Goal: Task Accomplishment & Management: Complete application form

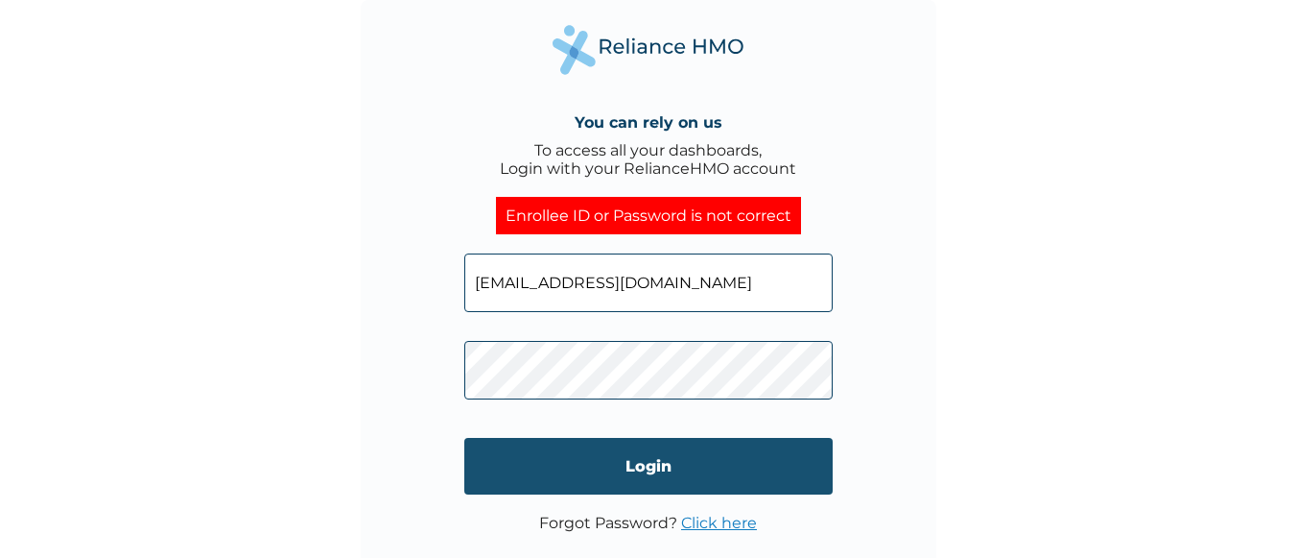
click at [518, 459] on input "Login" at bounding box center [648, 466] width 369 height 57
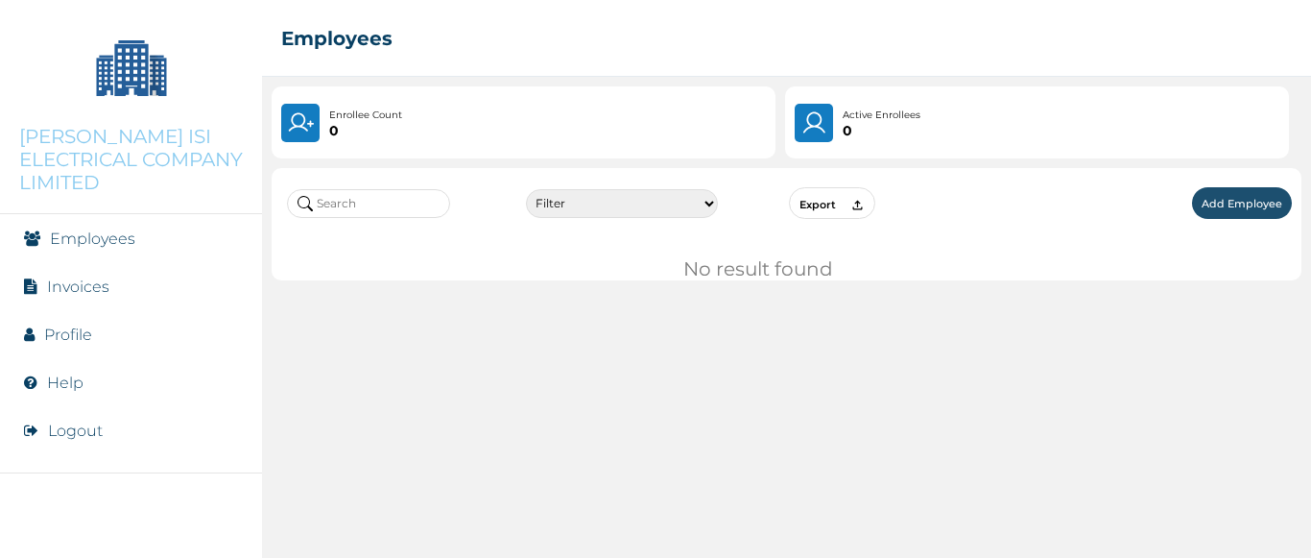
click at [309, 117] on img at bounding box center [300, 122] width 27 height 27
click at [85, 229] on link "Employees" at bounding box center [92, 238] width 85 height 18
click at [708, 200] on select "Filter Active Suspended Deactivated" at bounding box center [622, 203] width 192 height 29
click at [419, 201] on input "text" at bounding box center [368, 203] width 163 height 29
type input "i"
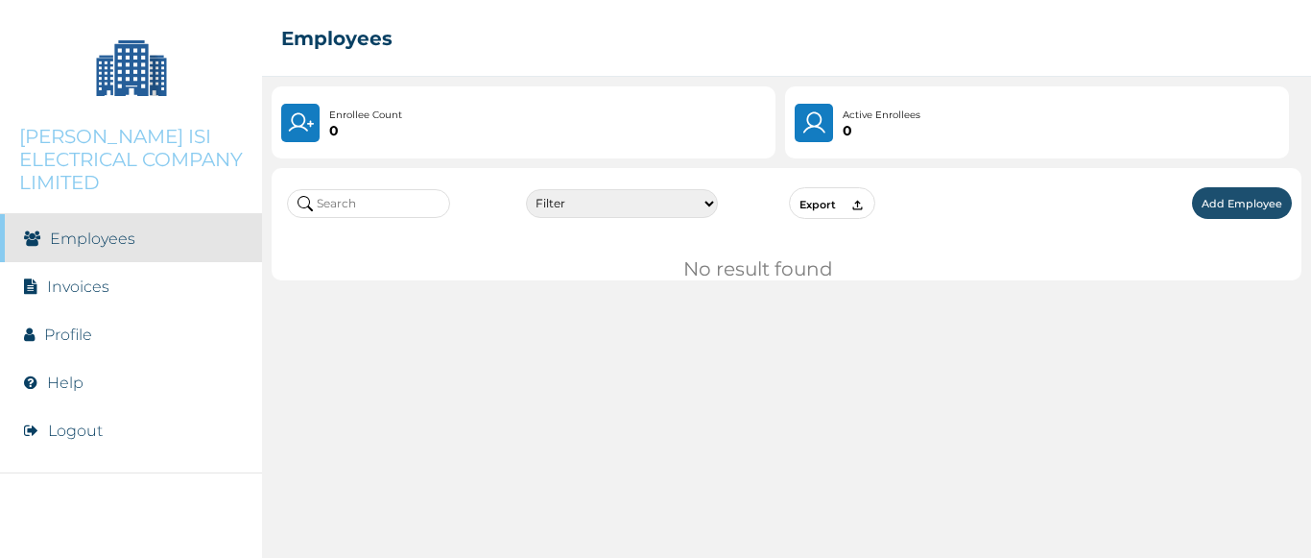
click at [1244, 206] on button "Add Employee" at bounding box center [1242, 203] width 100 height 32
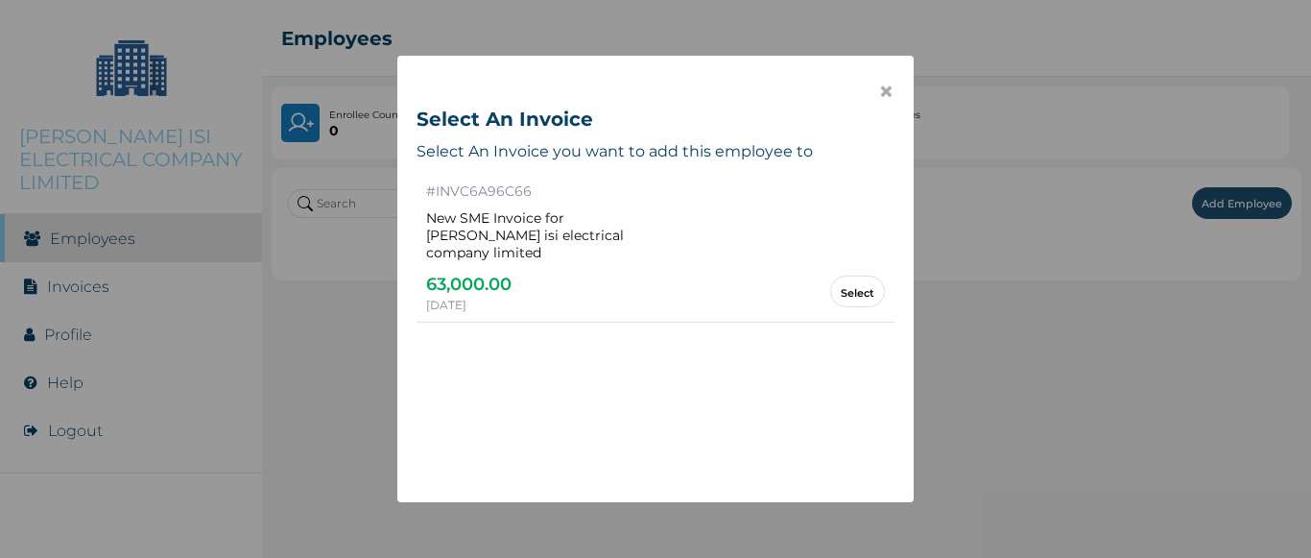
click at [841, 286] on link "Select" at bounding box center [858, 291] width 34 height 11
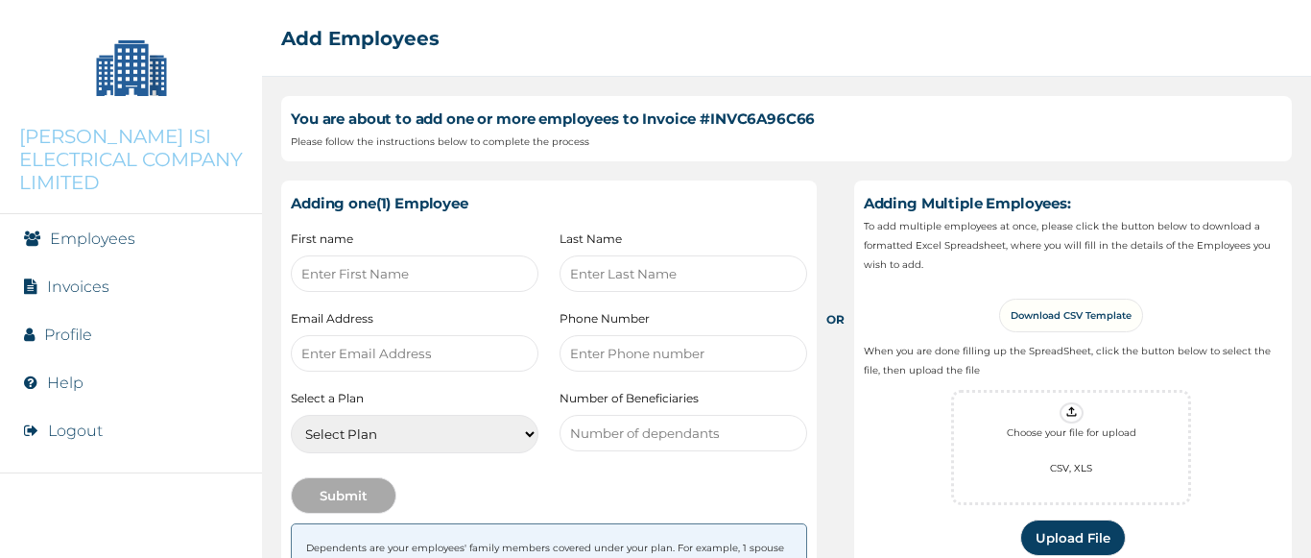
click at [398, 269] on input "text" at bounding box center [415, 273] width 248 height 36
type input "AMEACHI"
click at [590, 273] on input "text" at bounding box center [683, 273] width 248 height 36
type input "ISHICHELI"
click at [365, 354] on input "email" at bounding box center [415, 353] width 248 height 36
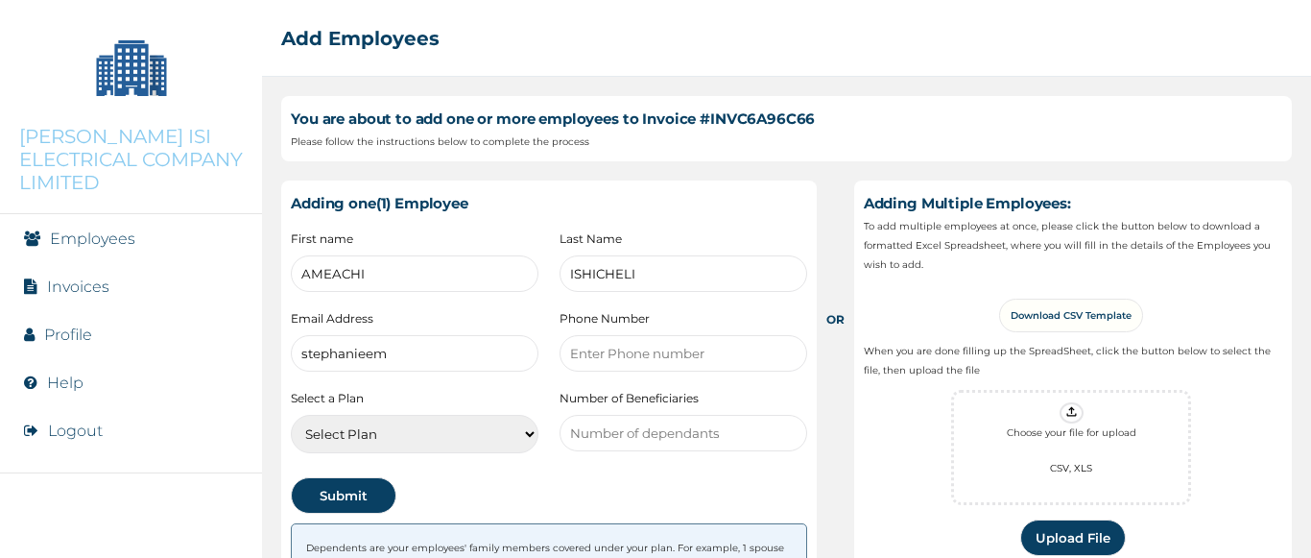
click at [371, 351] on input "stephanieem" at bounding box center [415, 353] width 248 height 36
click at [377, 354] on input "stephaniem" at bounding box center [415, 353] width 248 height 36
type input "[EMAIL_ADDRESS][DOMAIN_NAME]"
click at [521, 433] on select "Select Plan RED [PERSON_NAME]-SME-[GEOGRAPHIC_DATA]" at bounding box center [415, 434] width 248 height 38
select select "23282"
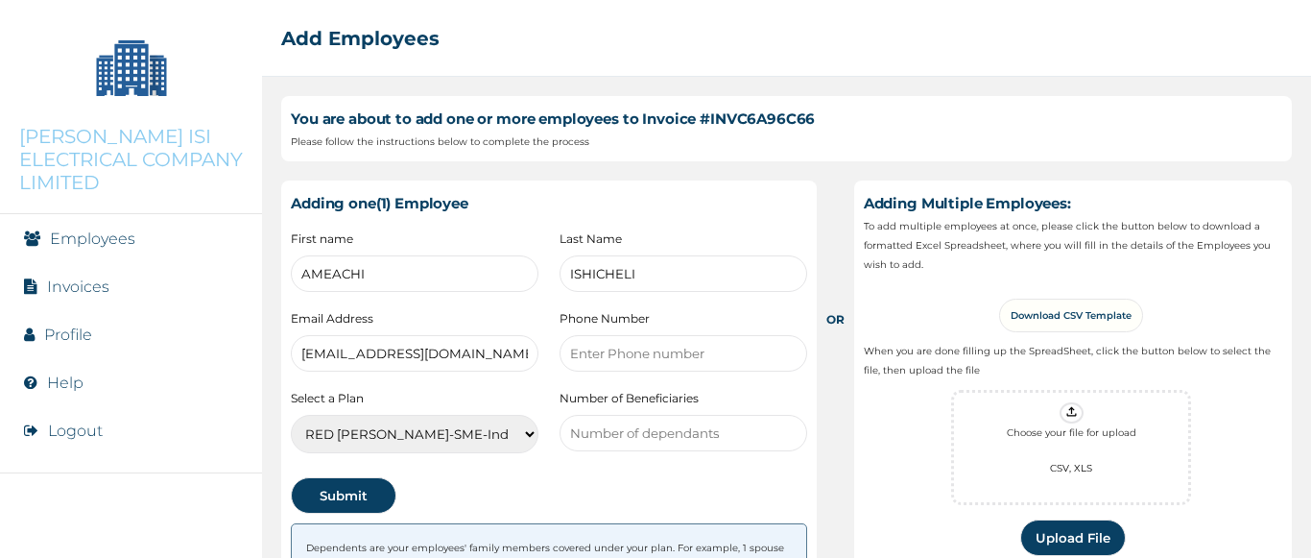
click at [291, 415] on select "Select Plan RED [PERSON_NAME]-SME-[GEOGRAPHIC_DATA]" at bounding box center [415, 434] width 248 height 38
click at [650, 350] on input "number" at bounding box center [683, 353] width 248 height 36
click at [653, 358] on input "number" at bounding box center [683, 353] width 248 height 36
type input "08169402380"
click at [778, 439] on input "-1" at bounding box center [683, 433] width 248 height 36
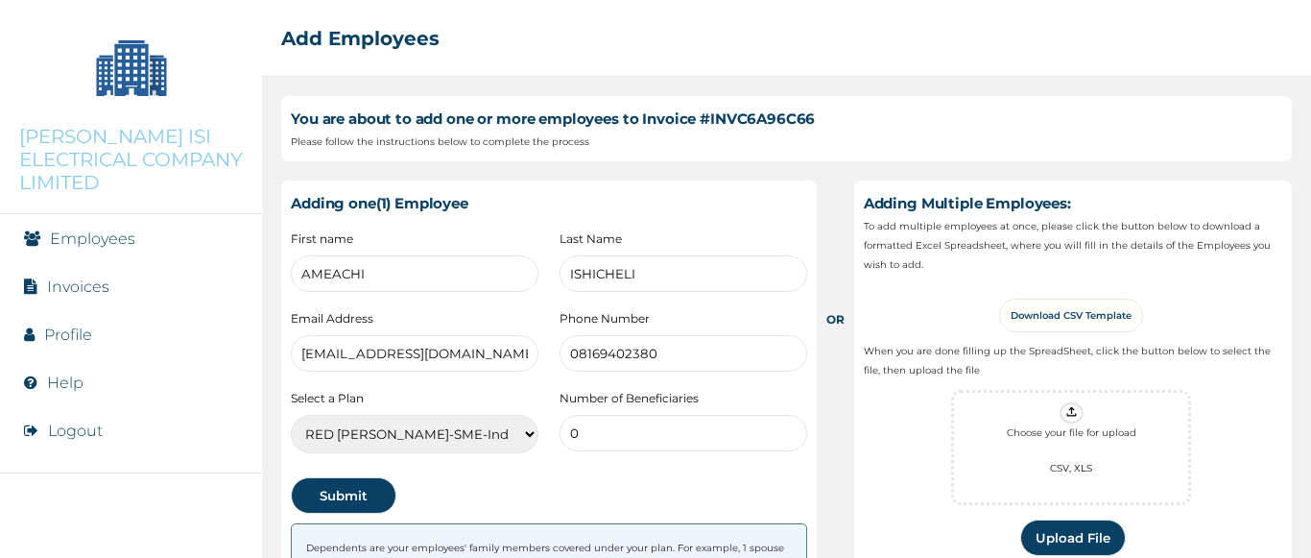
type input "0"
click at [776, 426] on input "0" at bounding box center [683, 433] width 248 height 36
type input "0"
click at [643, 472] on div "First name AMEACHI Last Name [PERSON_NAME] Email Address [EMAIL_ADDRESS][DOMAIN…" at bounding box center [549, 377] width 516 height 292
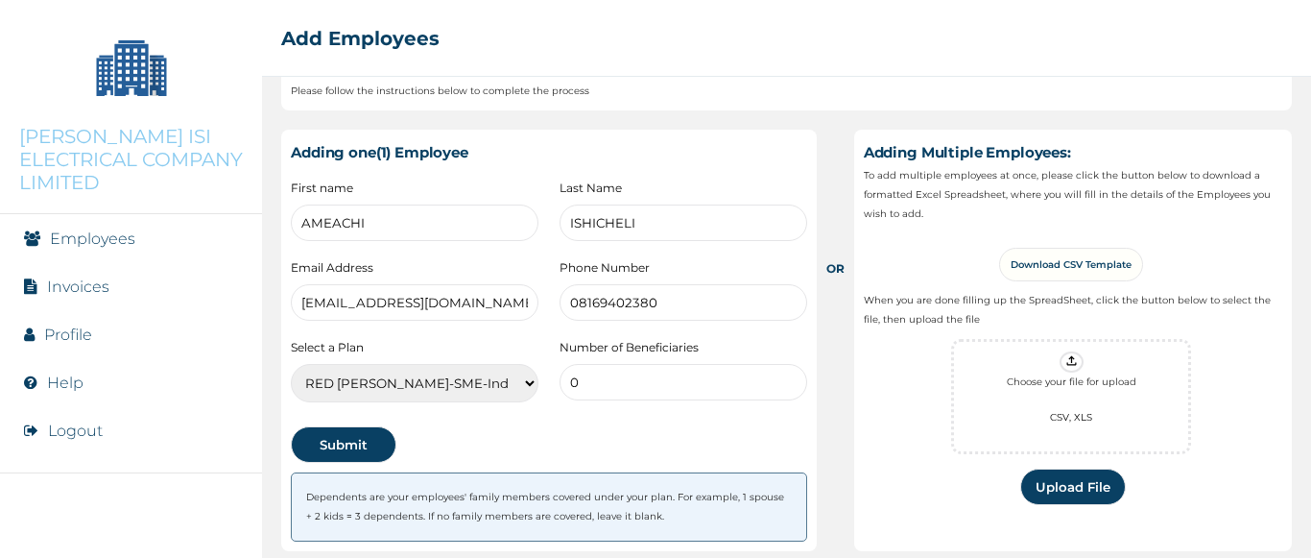
scroll to position [63, 0]
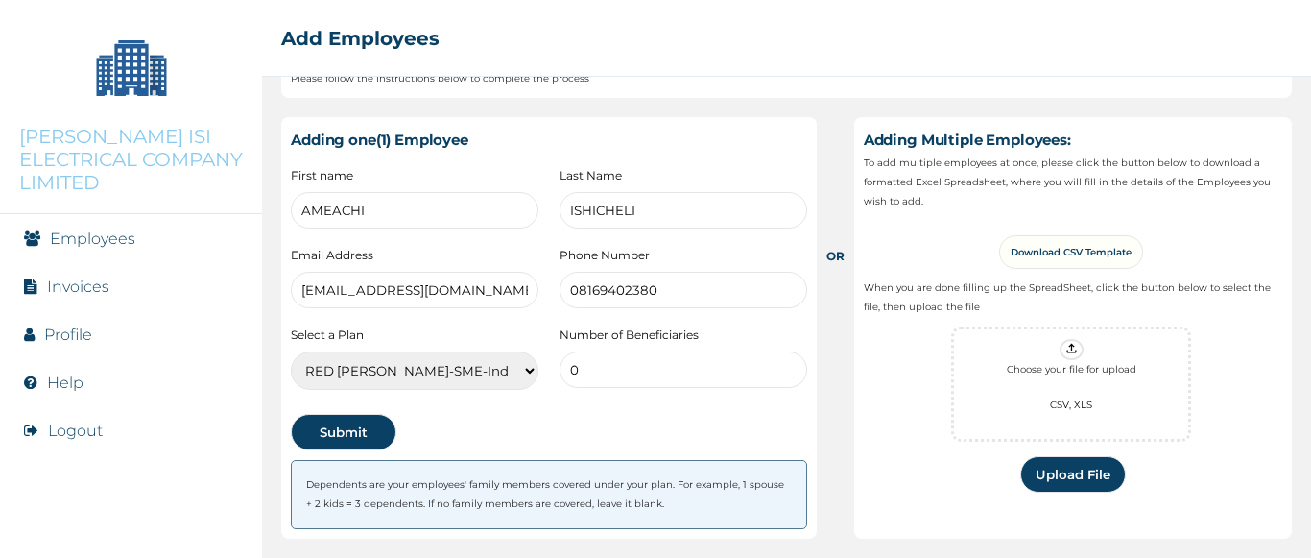
click at [579, 376] on input "0" at bounding box center [683, 369] width 248 height 36
click at [580, 413] on div "First name AMEACHI Last Name [PERSON_NAME] Email Address [EMAIL_ADDRESS][DOMAIN…" at bounding box center [549, 314] width 516 height 292
click at [1096, 255] on link "Download CSV Template" at bounding box center [1071, 252] width 144 height 34
click at [365, 437] on button "Submit" at bounding box center [344, 432] width 106 height 36
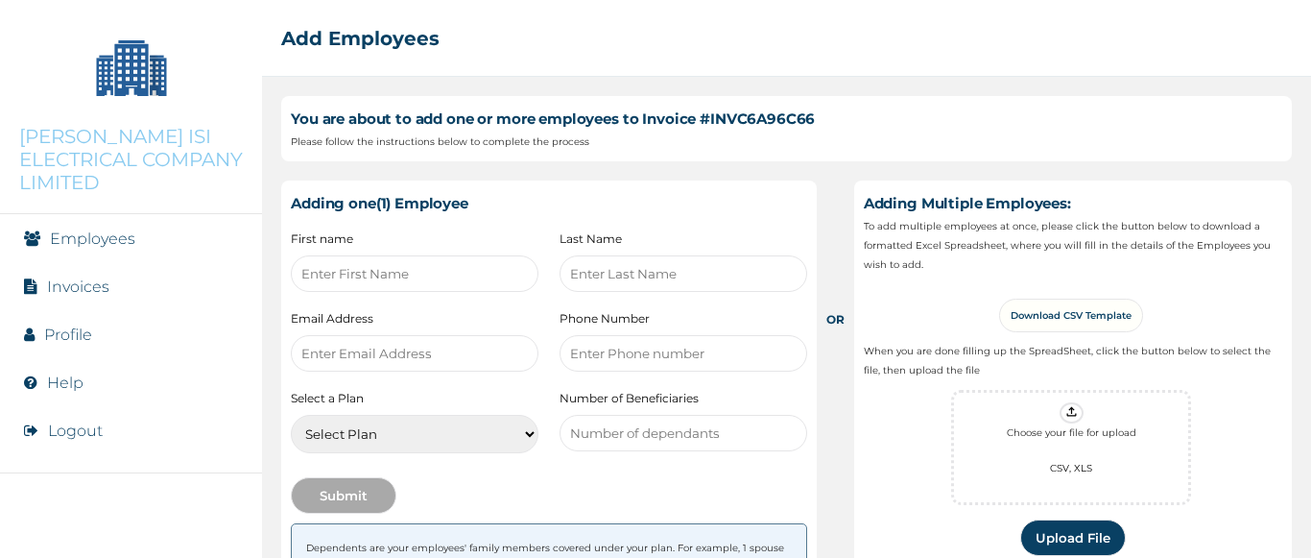
click at [424, 272] on input "text" at bounding box center [415, 273] width 248 height 36
click at [1066, 416] on icon at bounding box center [1071, 412] width 10 height 10
click at [0, 0] on input "file" at bounding box center [0, 0] width 0 height 0
click at [1068, 537] on button "Upload File" at bounding box center [1073, 537] width 106 height 36
click at [1064, 415] on icon at bounding box center [1071, 411] width 14 height 14
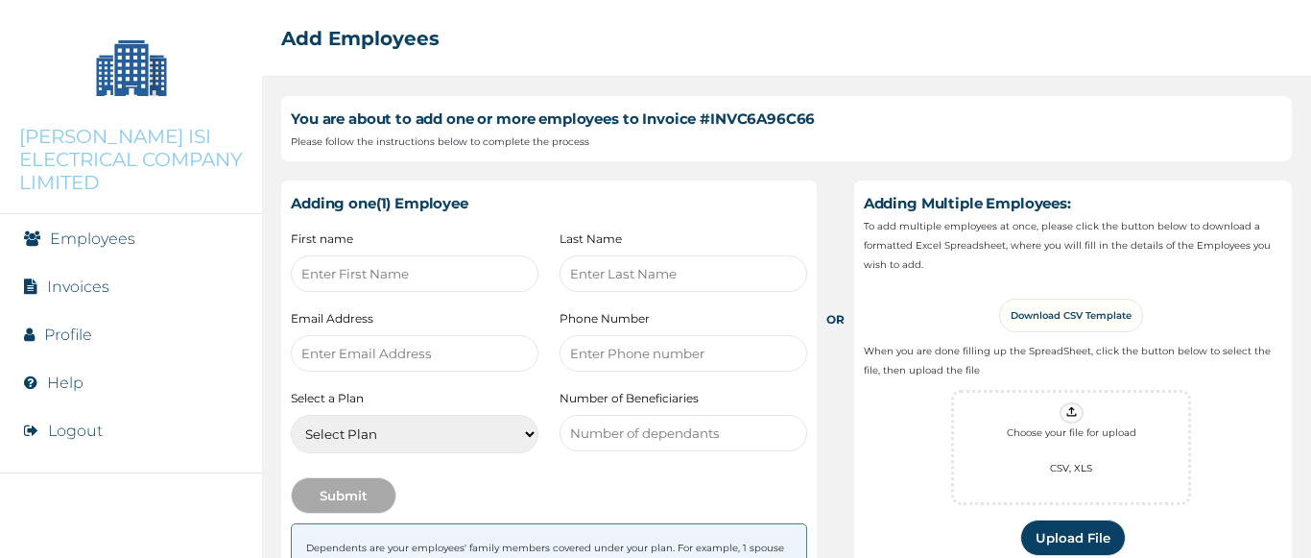
click at [0, 0] on input "file" at bounding box center [0, 0] width 0 height 0
click at [1067, 538] on button "Upload File" at bounding box center [1073, 537] width 106 height 36
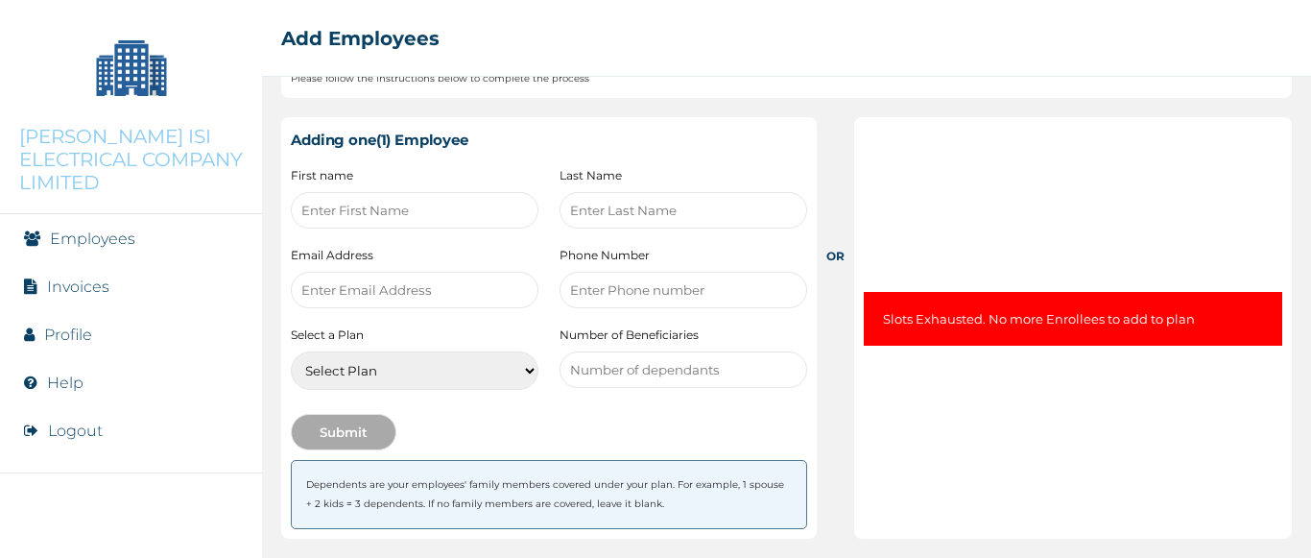
click at [107, 229] on link "Employees" at bounding box center [92, 238] width 85 height 18
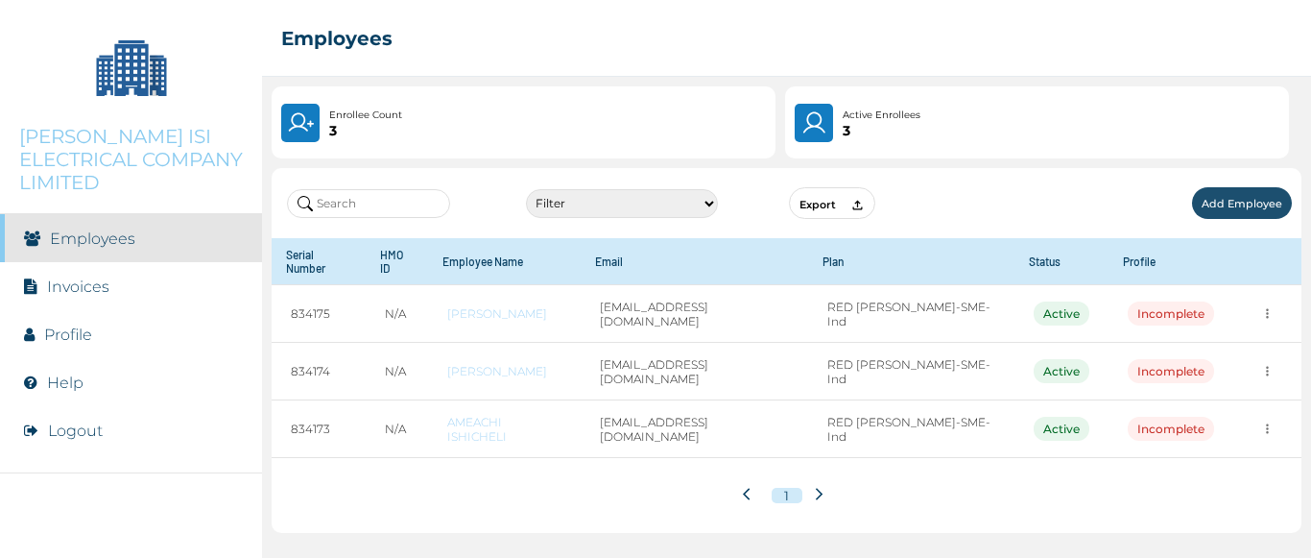
click at [54, 277] on link "Invoices" at bounding box center [78, 286] width 62 height 18
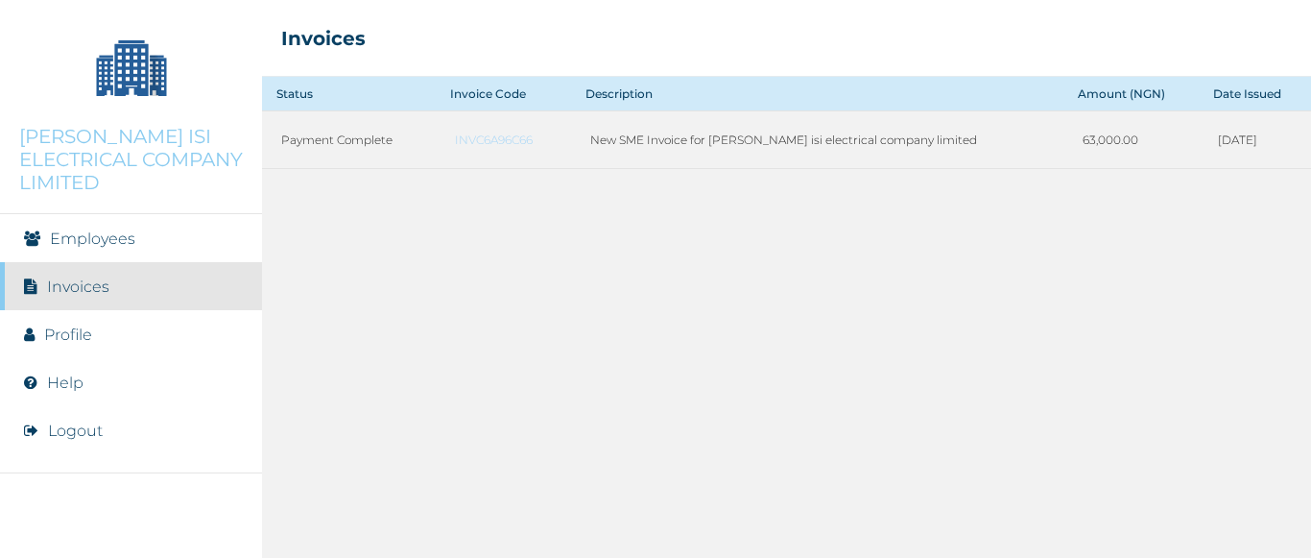
click at [105, 229] on link "Employees" at bounding box center [92, 238] width 85 height 18
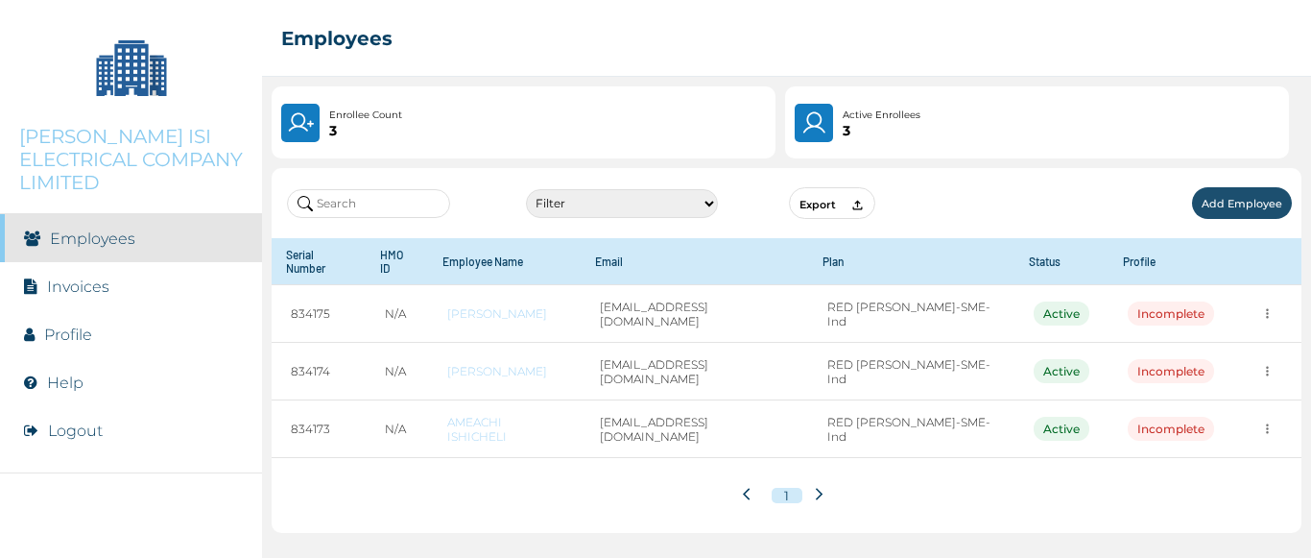
click at [858, 203] on icon at bounding box center [857, 206] width 10 height 10
click at [103, 137] on p "[PERSON_NAME] ISI ELECTRICAL COMPANY LIMITED" at bounding box center [131, 159] width 224 height 69
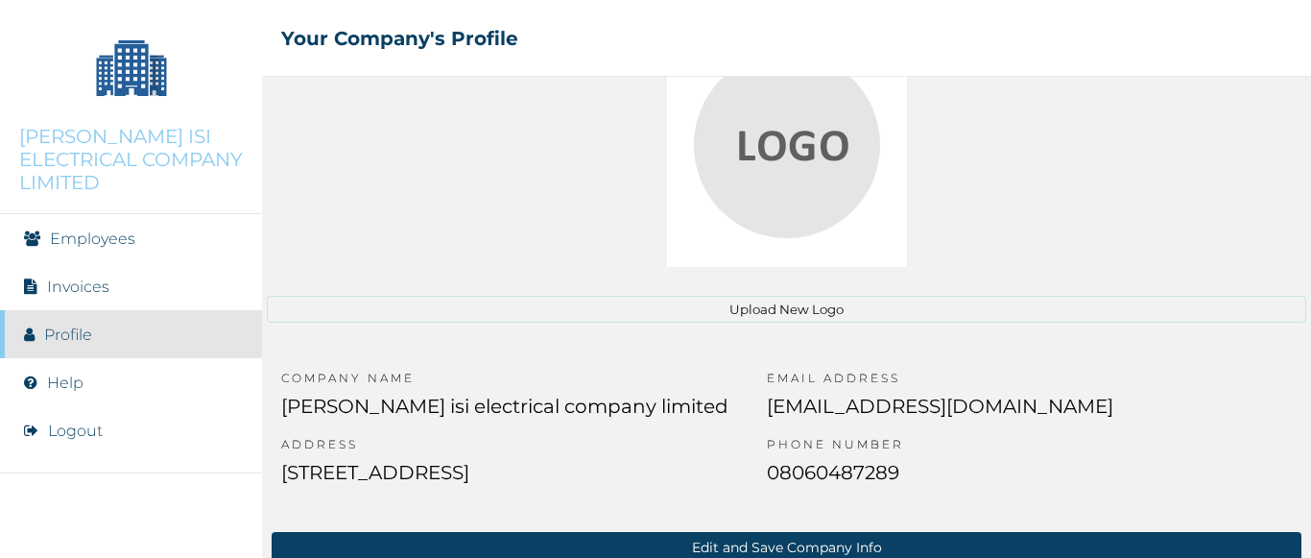
scroll to position [155, 0]
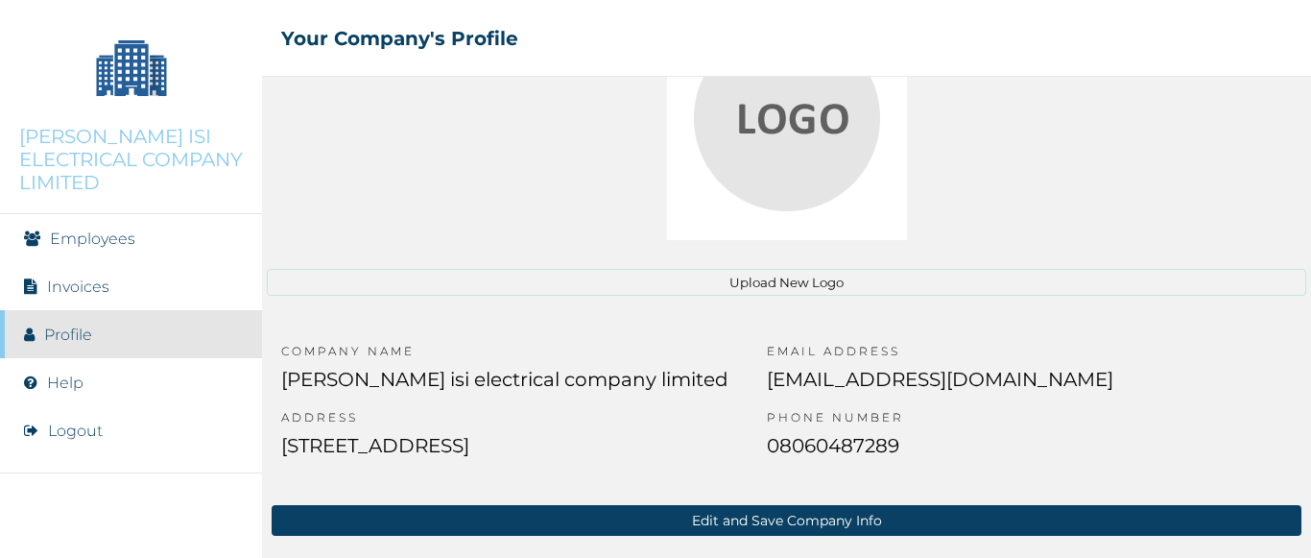
click at [68, 373] on link "Help" at bounding box center [65, 382] width 36 height 18
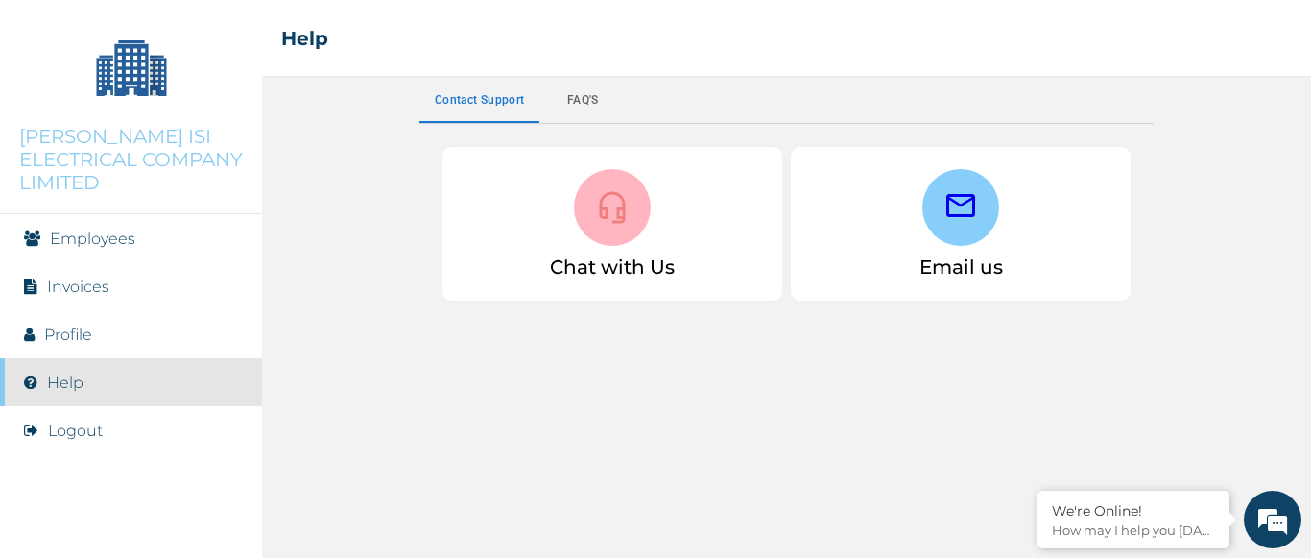
click at [952, 225] on a"] at bounding box center [960, 207] width 35 height 39
click at [94, 229] on link "Employees" at bounding box center [92, 238] width 85 height 18
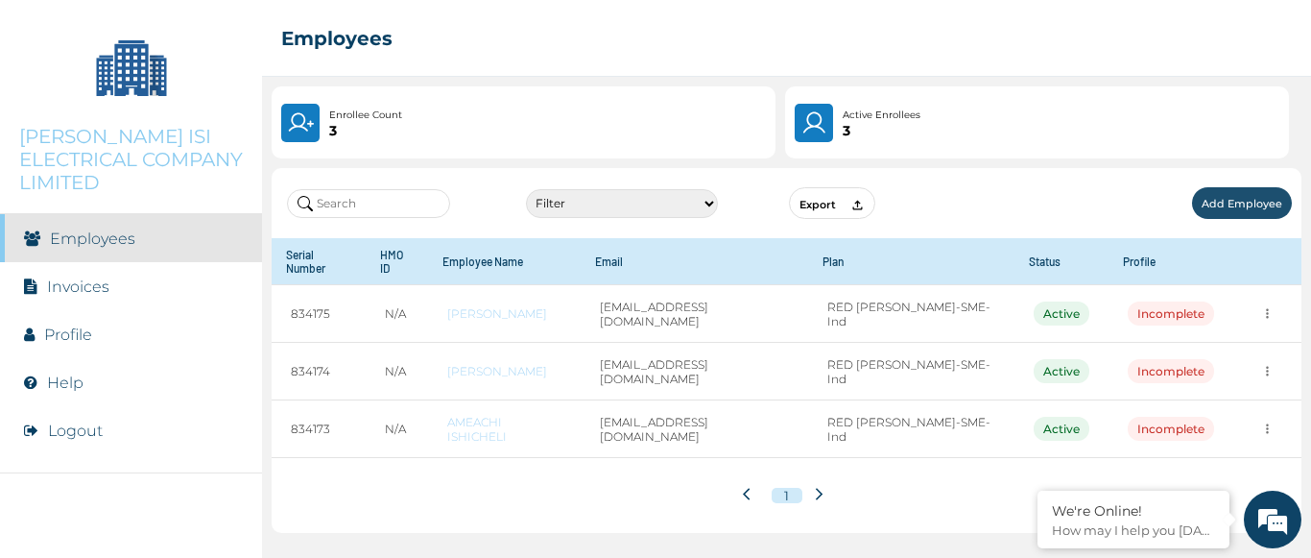
click at [87, 325] on link "Profile" at bounding box center [68, 334] width 48 height 18
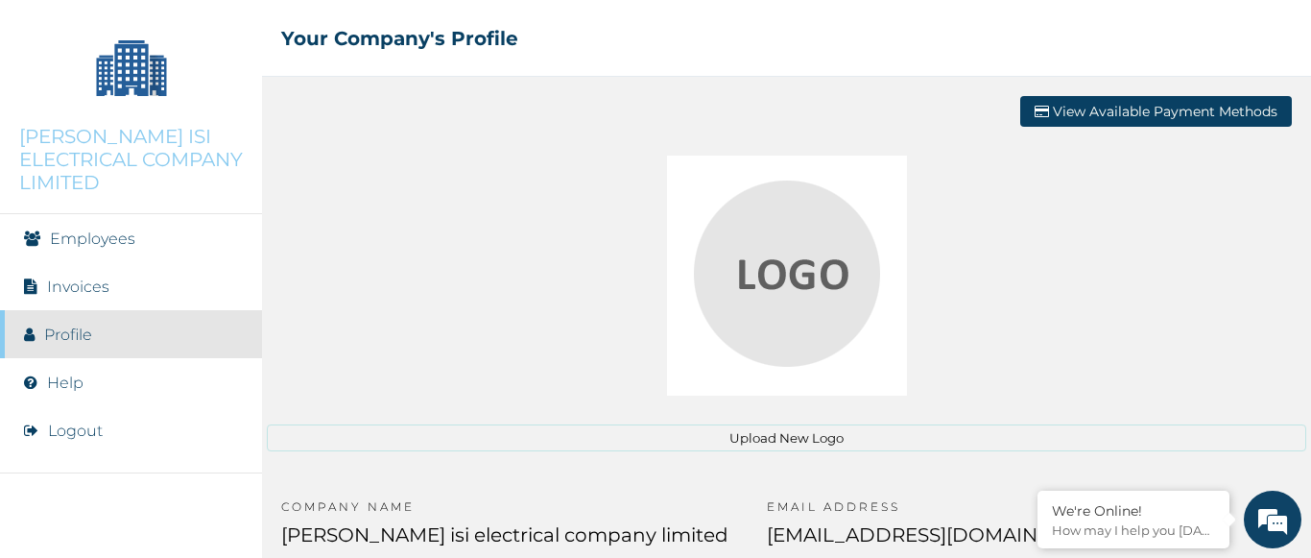
click at [98, 277] on link "Invoices" at bounding box center [78, 286] width 62 height 18
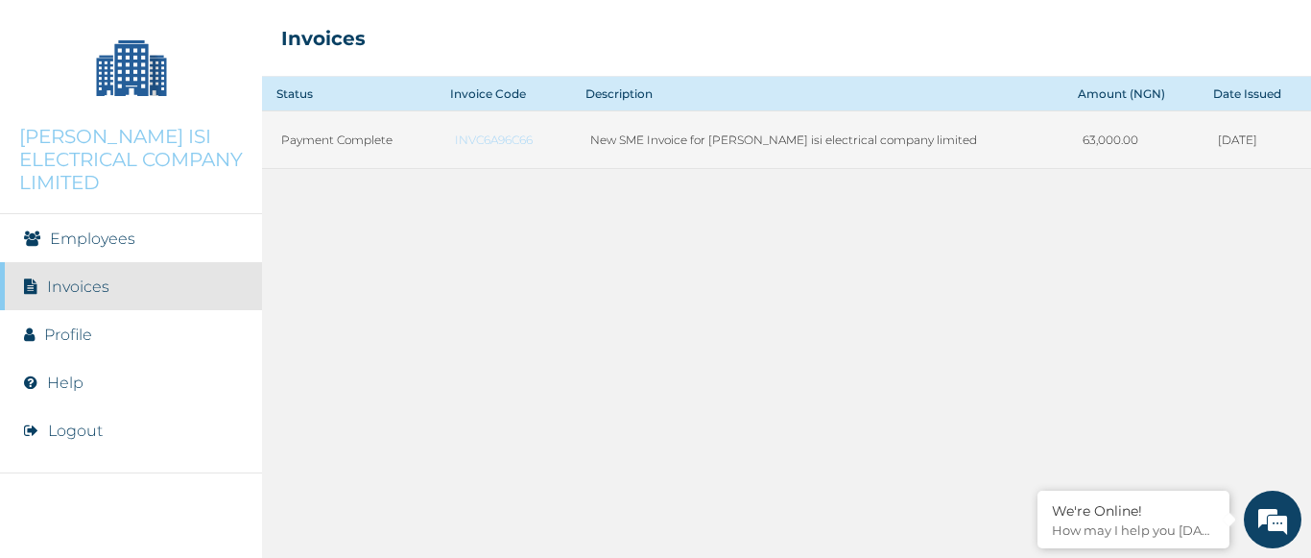
click at [482, 142] on link "INVC6A96C66" at bounding box center [503, 139] width 96 height 14
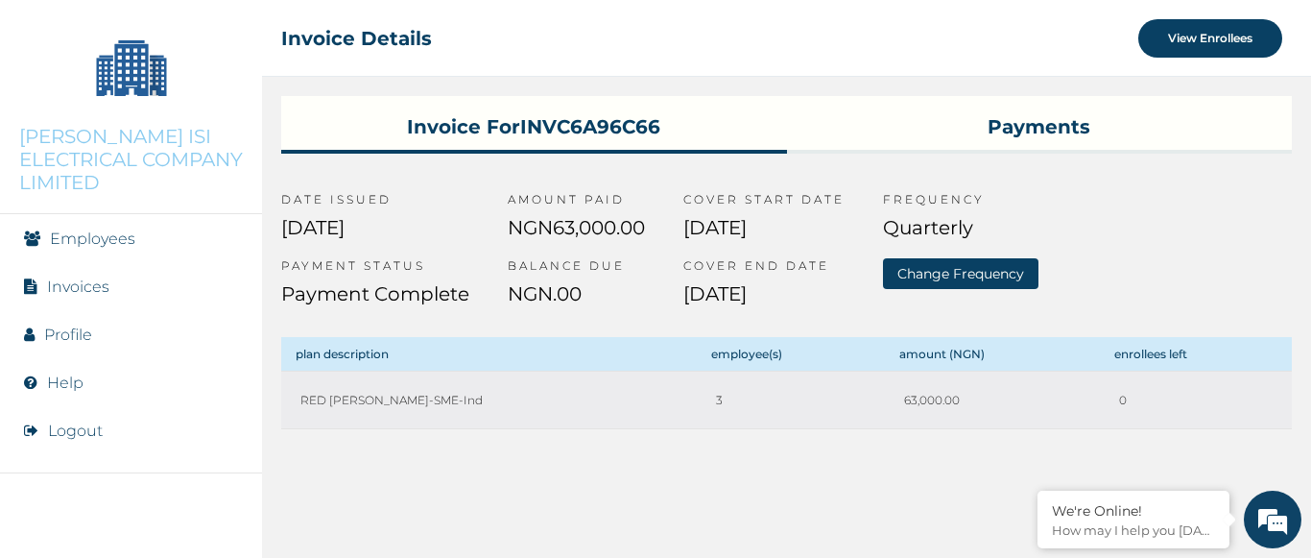
click at [102, 229] on link "Employees" at bounding box center [92, 238] width 85 height 18
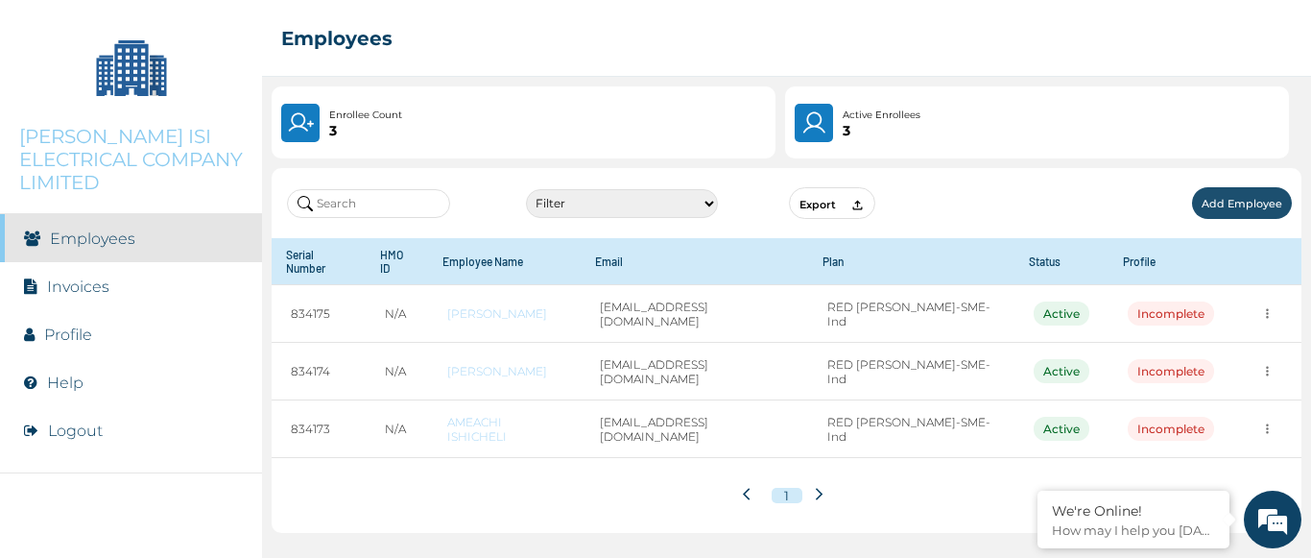
click at [74, 325] on link "Profile" at bounding box center [68, 334] width 48 height 18
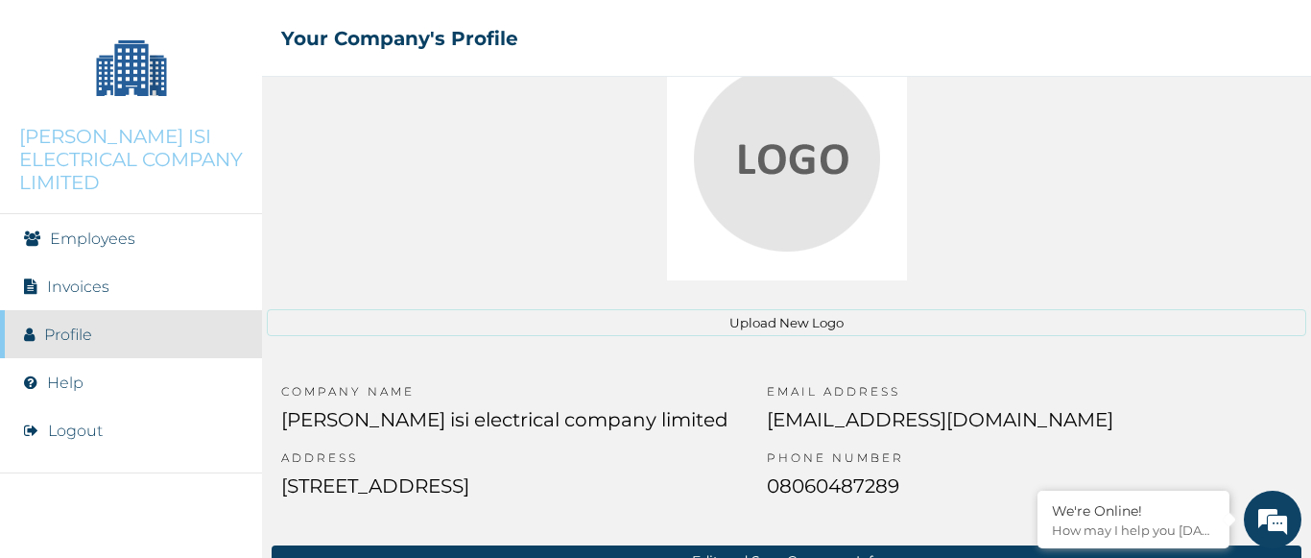
scroll to position [155, 0]
